Goal: Information Seeking & Learning: Check status

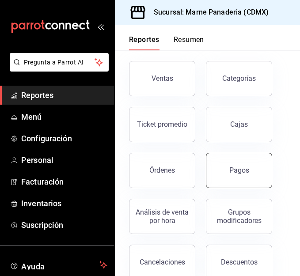
scroll to position [40, 0]
click at [251, 167] on button "Pagos" at bounding box center [239, 170] width 66 height 35
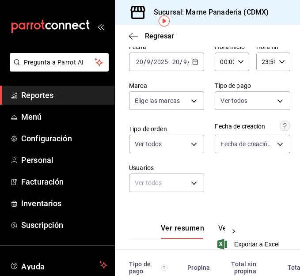
scroll to position [32, 0]
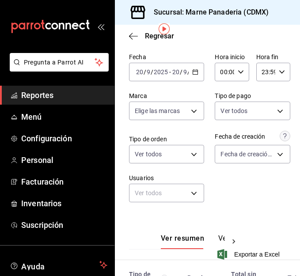
click at [191, 77] on div "[DATE] [DATE] - [DATE] [DATE]" at bounding box center [166, 72] width 75 height 19
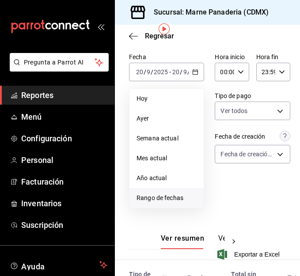
click at [176, 194] on span "Rango de fechas" at bounding box center [167, 198] width 60 height 9
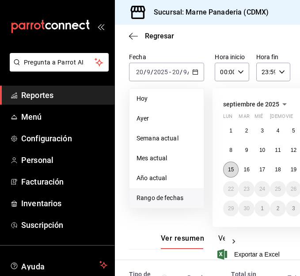
scroll to position [32, 74]
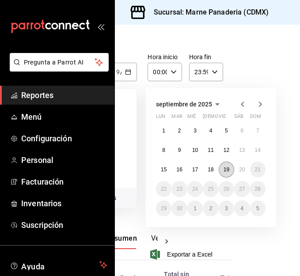
click at [224, 169] on abbr "19" at bounding box center [227, 170] width 6 height 6
click at [239, 168] on abbr "20" at bounding box center [242, 170] width 6 height 6
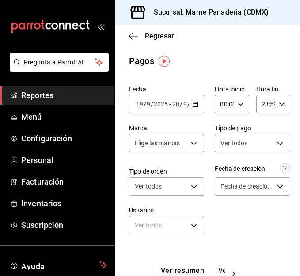
click at [192, 107] on icon "button" at bounding box center [195, 104] width 6 height 6
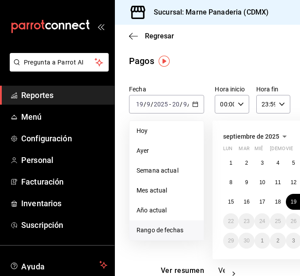
scroll to position [0, 74]
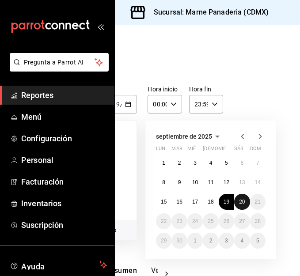
click at [239, 201] on abbr "20" at bounding box center [242, 202] width 6 height 6
click at [219, 202] on button "19" at bounding box center [226, 202] width 15 height 16
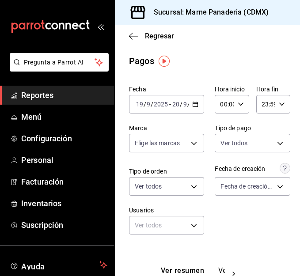
scroll to position [0, 0]
click at [40, 97] on span "Reportes" at bounding box center [64, 95] width 86 height 12
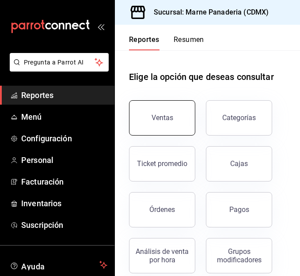
click at [149, 118] on button "Ventas" at bounding box center [162, 117] width 66 height 35
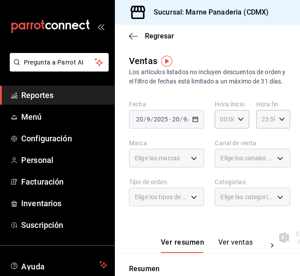
click at [190, 123] on div "[DATE] [DATE] - [DATE] [DATE]" at bounding box center [166, 119] width 75 height 19
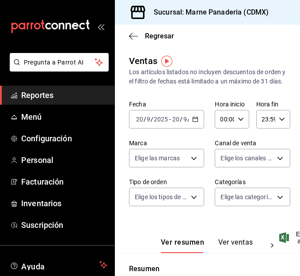
click at [192, 122] on icon "button" at bounding box center [195, 119] width 6 height 6
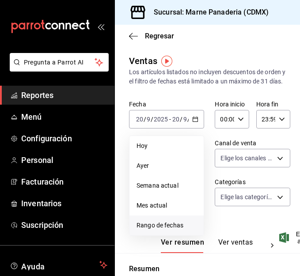
click at [168, 230] on span "Rango de fechas" at bounding box center [167, 225] width 60 height 9
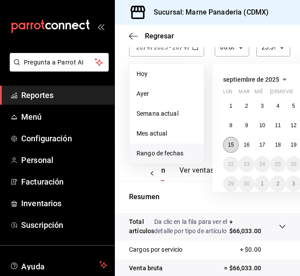
scroll to position [72, 74]
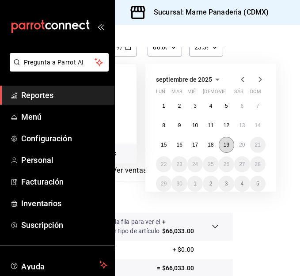
click at [219, 153] on button "19" at bounding box center [226, 145] width 15 height 16
click at [239, 153] on button "20" at bounding box center [241, 145] width 15 height 16
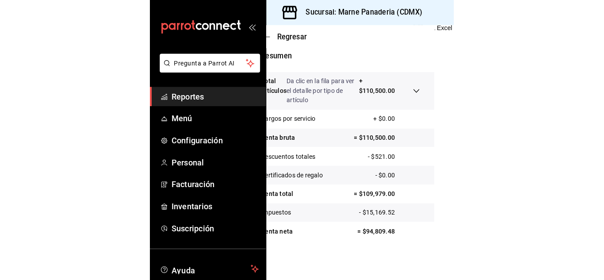
scroll to position [230, 0]
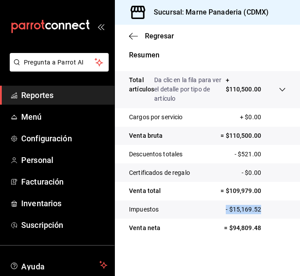
drag, startPoint x: 255, startPoint y: 202, endPoint x: 210, endPoint y: 212, distance: 46.2
click at [210, 212] on tr "Impuestos - $15,169.52" at bounding box center [207, 210] width 185 height 19
click at [231, 170] on tr "Certificados de regalo - $0.00" at bounding box center [207, 173] width 185 height 19
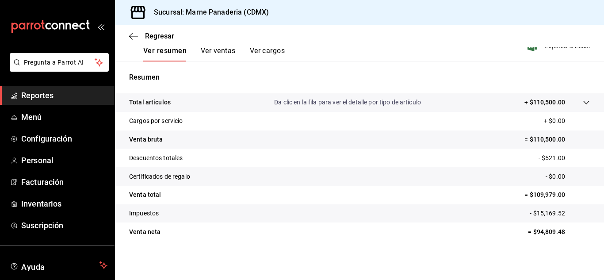
scroll to position [144, 0]
click at [38, 92] on span "Reportes" at bounding box center [64, 95] width 86 height 12
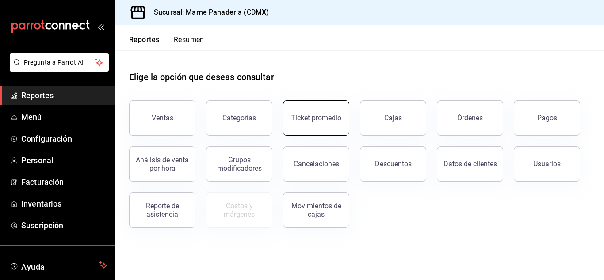
drag, startPoint x: 168, startPoint y: 98, endPoint x: 298, endPoint y: 108, distance: 130.4
click at [298, 108] on div "Ventas Categorías Ticket promedio Cajas Órdenes Pagos Análisis de venta por hor…" at bounding box center [353, 159] width 471 height 138
click at [168, 102] on div "Ventas" at bounding box center [156, 113] width 77 height 46
click at [153, 114] on button "Ventas" at bounding box center [162, 117] width 66 height 35
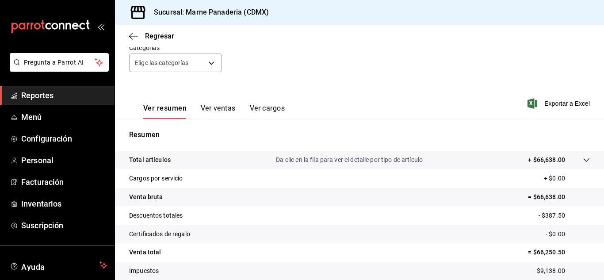
scroll to position [42, 0]
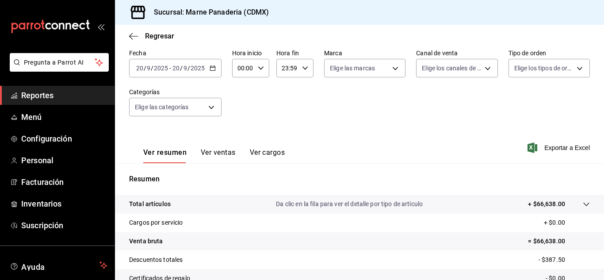
click at [214, 67] on icon "button" at bounding box center [213, 68] width 6 height 6
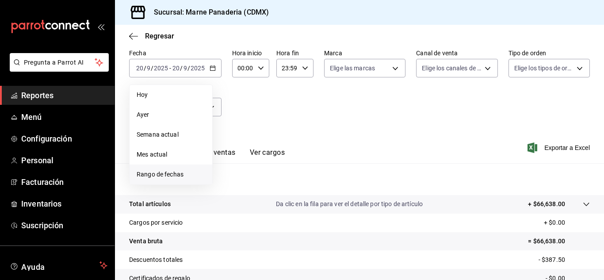
click at [186, 170] on span "Rango de fechas" at bounding box center [171, 174] width 69 height 9
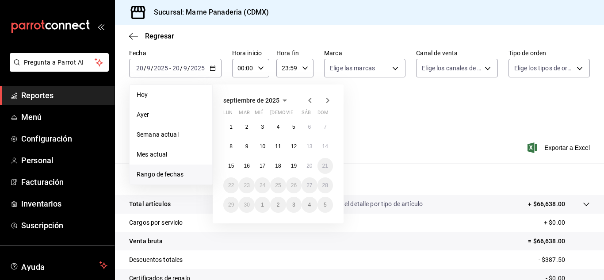
scroll to position [70, 0]
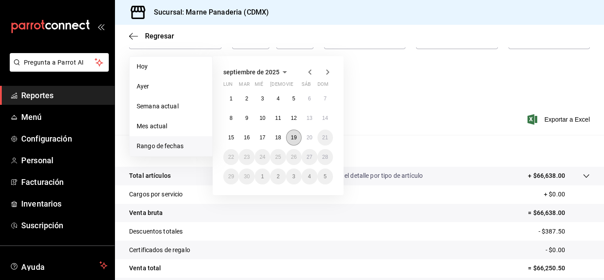
click at [292, 137] on abbr "19" at bounding box center [294, 137] width 6 height 6
click at [300, 136] on button "20" at bounding box center [309, 138] width 15 height 16
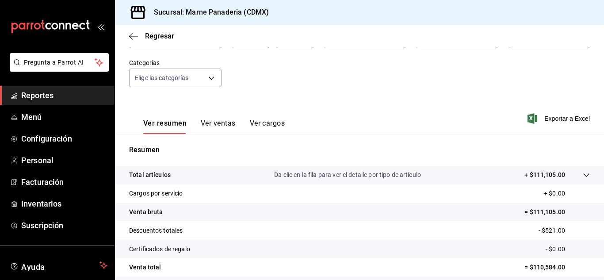
scroll to position [66, 0]
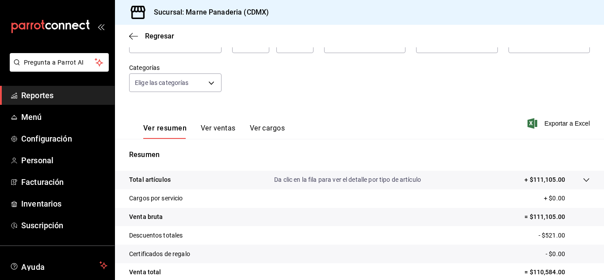
click at [38, 101] on span "Reportes" at bounding box center [64, 95] width 86 height 12
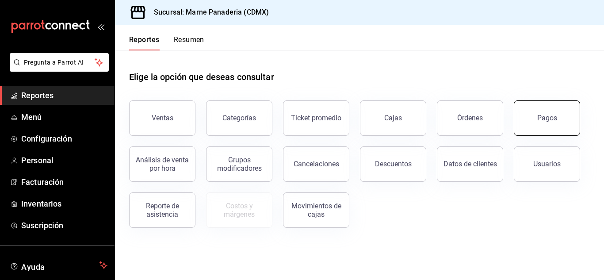
click at [300, 120] on button "Pagos" at bounding box center [547, 117] width 66 height 35
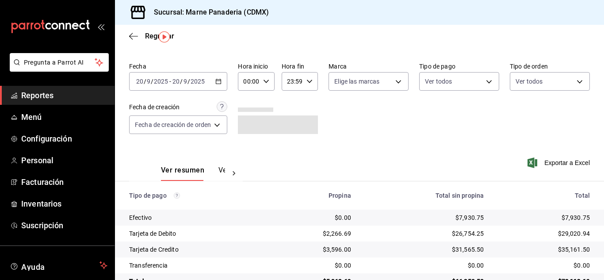
scroll to position [25, 0]
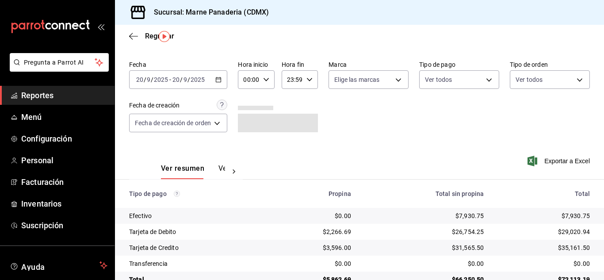
click at [218, 80] on icon "button" at bounding box center [218, 79] width 6 height 6
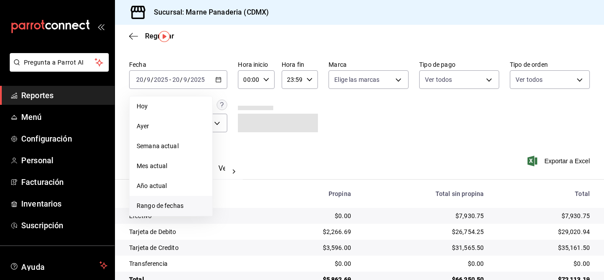
click at [183, 204] on span "Rango de fechas" at bounding box center [171, 205] width 69 height 9
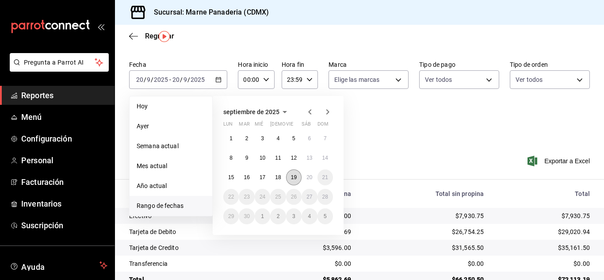
click at [291, 179] on abbr "19" at bounding box center [294, 177] width 6 height 6
click at [300, 179] on abbr "20" at bounding box center [309, 177] width 6 height 6
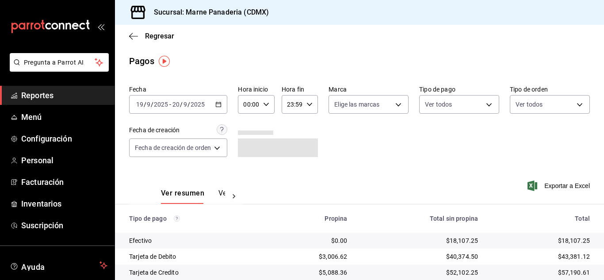
click at [218, 103] on icon "button" at bounding box center [218, 104] width 6 height 6
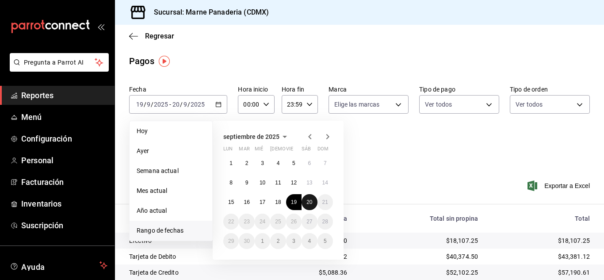
click at [300, 204] on abbr "20" at bounding box center [309, 202] width 6 height 6
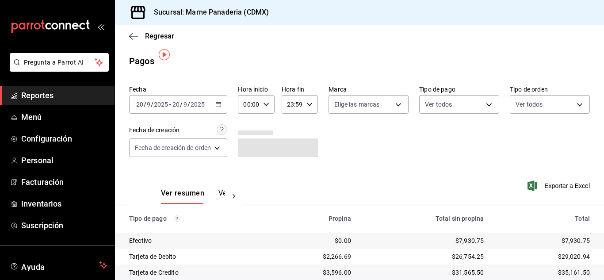
scroll to position [47, 0]
